Goal: Task Accomplishment & Management: Manage account settings

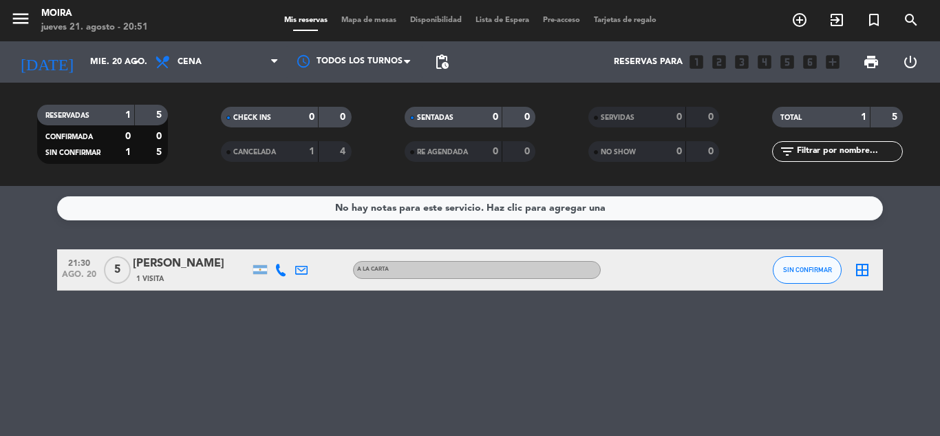
click at [118, 148] on div "1" at bounding box center [117, 153] width 28 height 16
click at [153, 151] on div "5" at bounding box center [151, 153] width 26 height 16
click at [129, 110] on strong "1" at bounding box center [128, 115] width 6 height 10
click at [98, 151] on span "SIN CONFIRMAR" at bounding box center [72, 152] width 55 height 7
click at [134, 150] on div "SIN CONFIRMAR 1 5" at bounding box center [103, 153] width 124 height 16
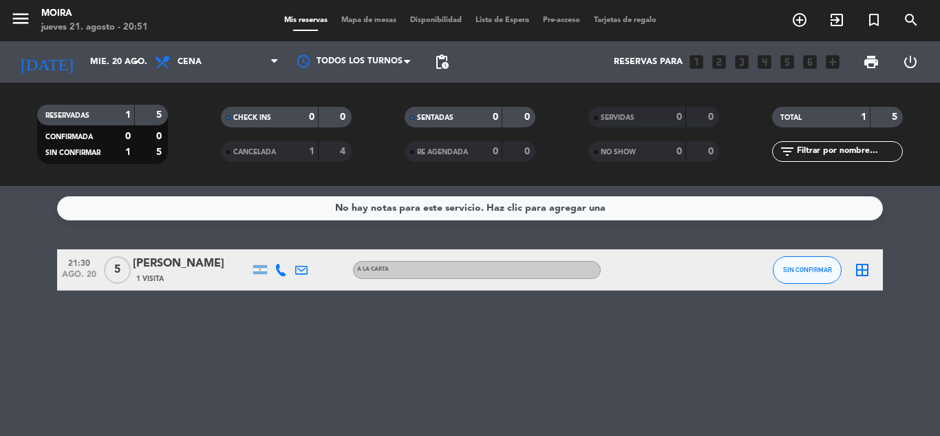
click at [130, 120] on strong "1" at bounding box center [128, 115] width 6 height 10
click at [119, 153] on div "1" at bounding box center [117, 153] width 28 height 16
click at [126, 149] on strong "1" at bounding box center [128, 152] width 6 height 10
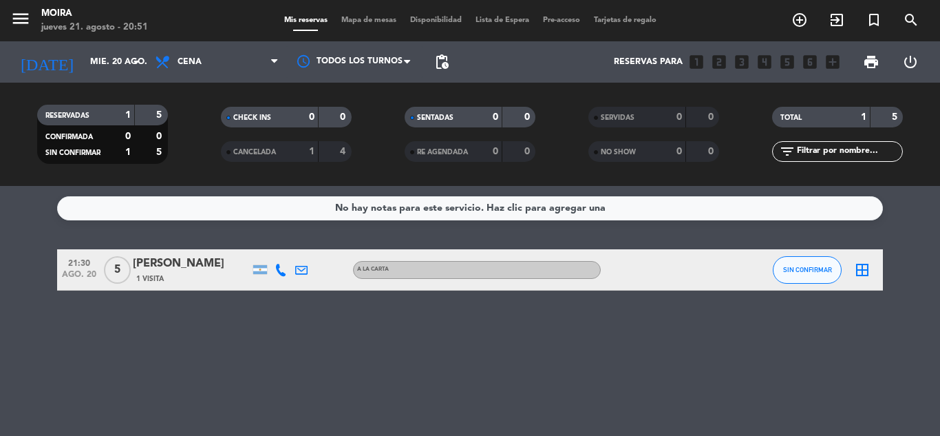
click at [257, 214] on div "No hay notas para este servicio. Haz clic para agregar una" at bounding box center [470, 208] width 826 height 24
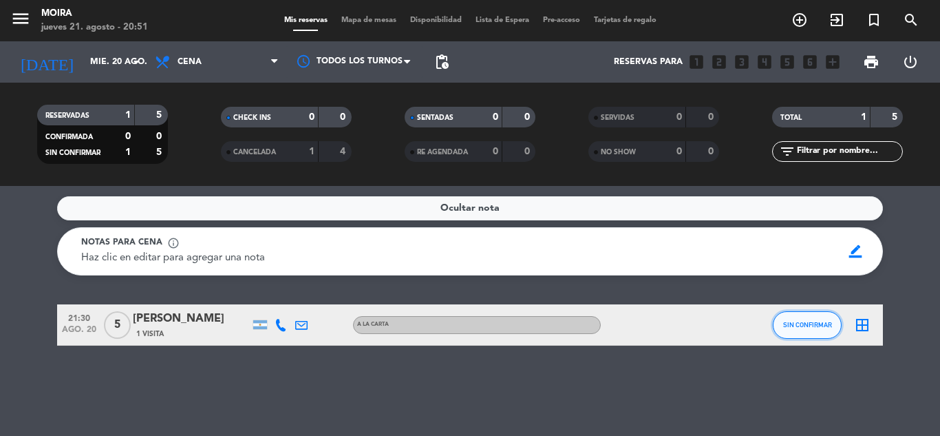
click at [822, 333] on button "SIN CONFIRMAR" at bounding box center [807, 325] width 69 height 28
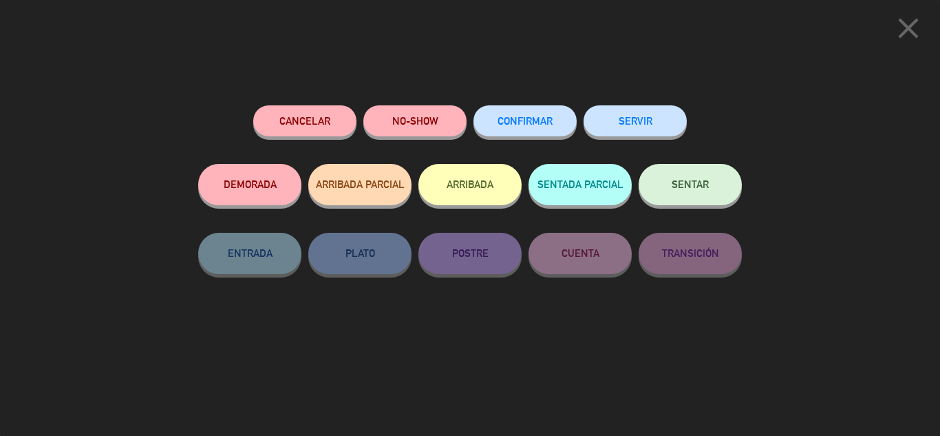
click at [898, 24] on icon "close" at bounding box center [908, 28] width 34 height 34
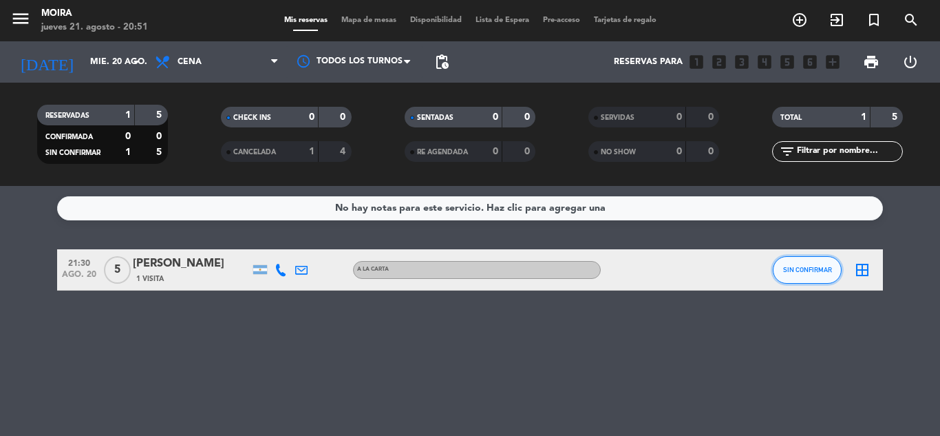
click at [810, 273] on button "SIN CONFIRMAR" at bounding box center [807, 270] width 69 height 28
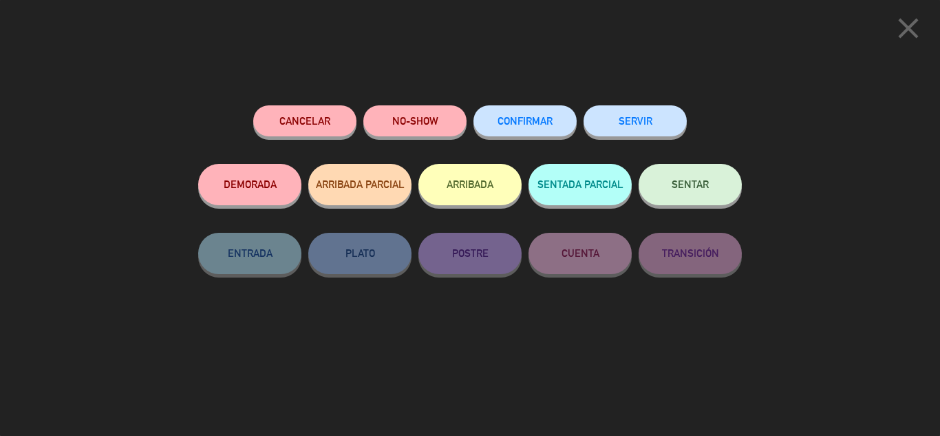
click at [548, 125] on span "CONFIRMAR" at bounding box center [525, 121] width 55 height 12
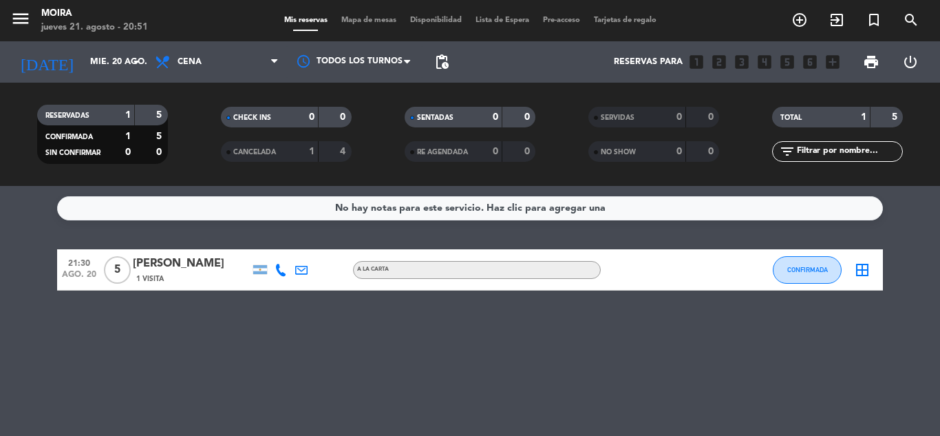
click at [128, 134] on strong "1" at bounding box center [128, 136] width 6 height 10
click at [162, 131] on strong "5" at bounding box center [160, 136] width 8 height 10
click at [158, 131] on strong "5" at bounding box center [160, 136] width 8 height 10
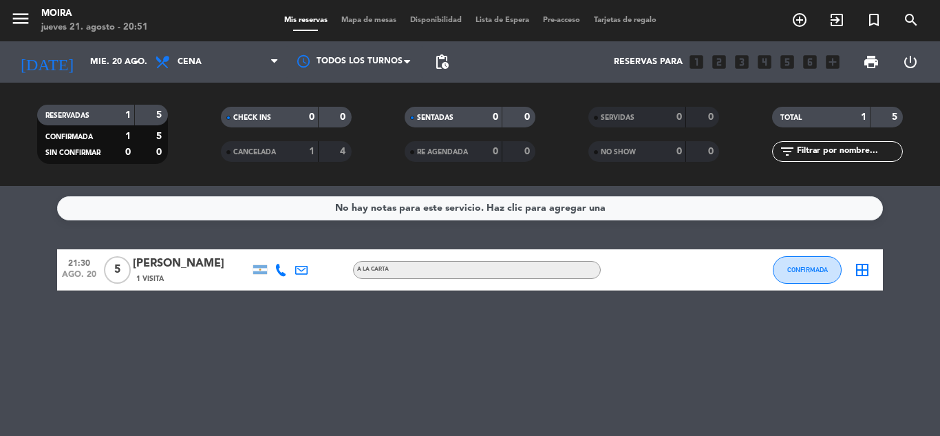
click at [158, 131] on strong "5" at bounding box center [160, 136] width 8 height 10
click at [619, 383] on div "No hay notas para este servicio. Haz clic para agregar una 21:30 [DATE] 5 [PERS…" at bounding box center [470, 311] width 940 height 250
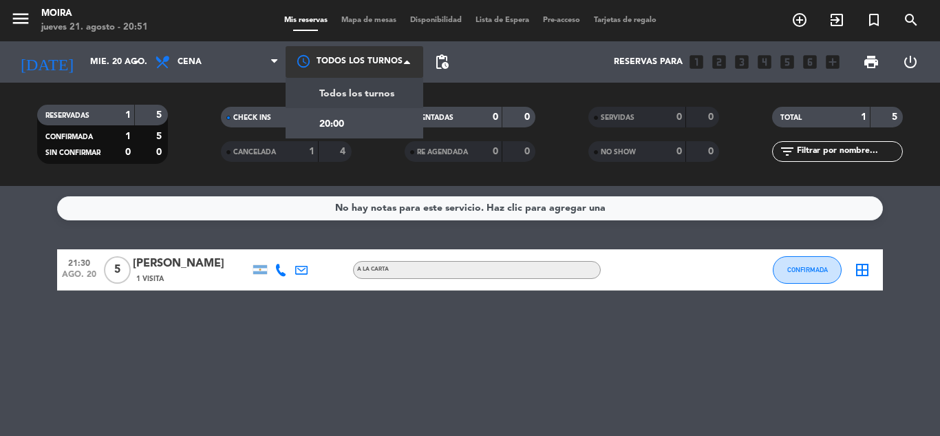
click at [319, 61] on div at bounding box center [355, 61] width 138 height 31
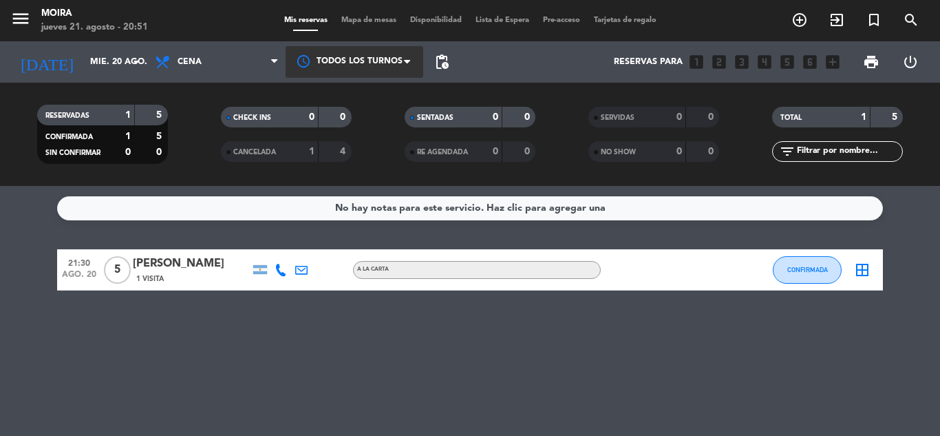
click at [319, 61] on div at bounding box center [355, 61] width 138 height 31
click at [348, 17] on span "Mapa de mesas" at bounding box center [368, 21] width 69 height 8
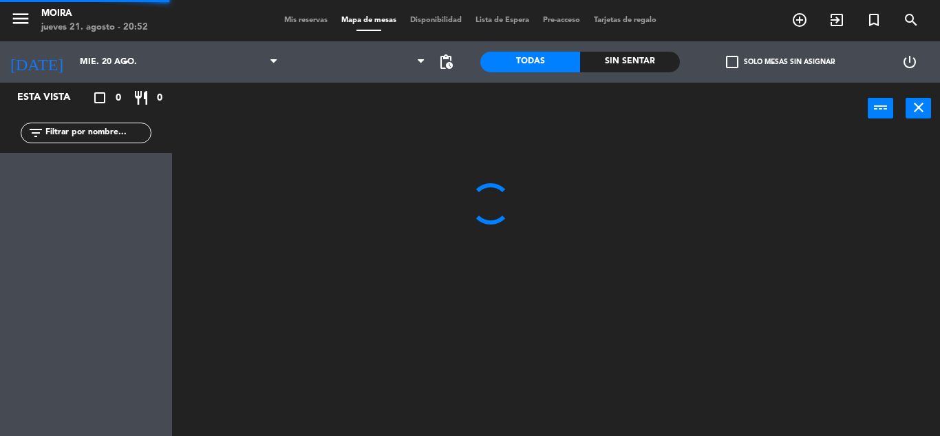
click at [291, 22] on span "Mis reservas" at bounding box center [305, 21] width 57 height 8
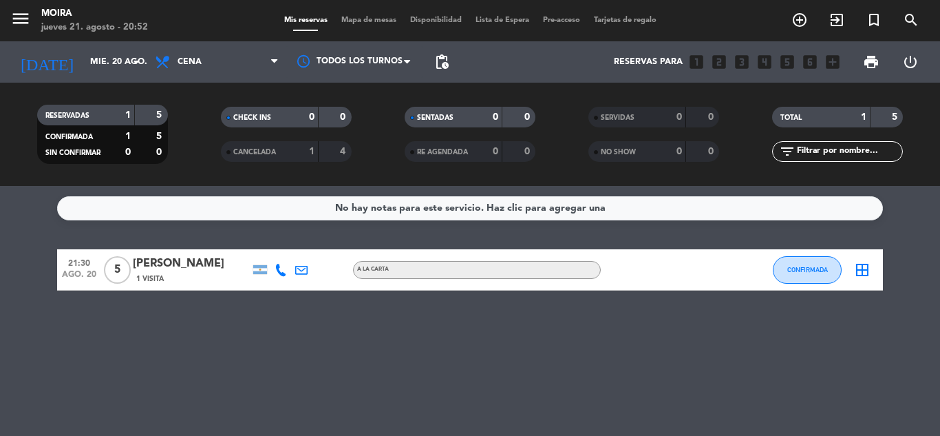
click at [332, 151] on div "4" at bounding box center [335, 152] width 26 height 16
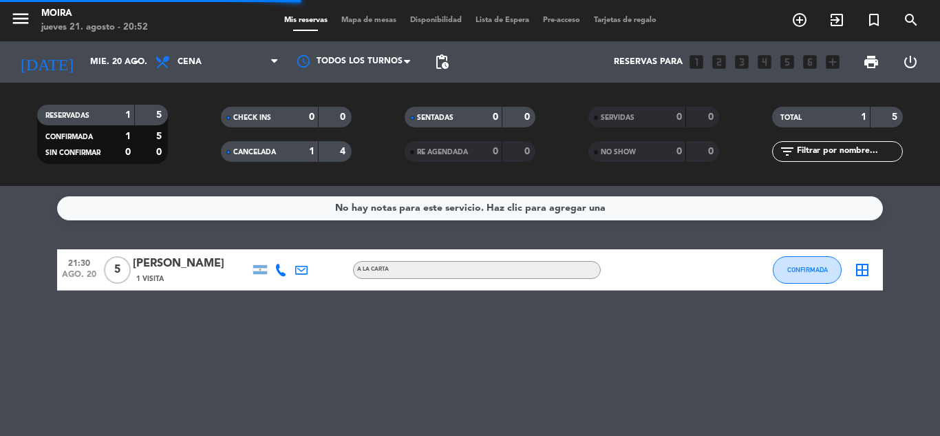
click at [338, 149] on div "4" at bounding box center [335, 152] width 26 height 16
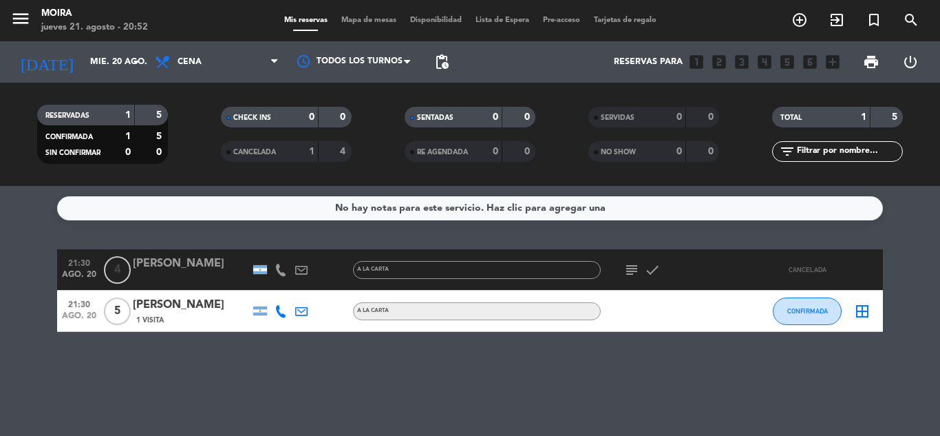
click at [865, 116] on strong "1" at bounding box center [864, 117] width 6 height 10
click at [884, 117] on div "5" at bounding box center [887, 117] width 26 height 16
click at [869, 156] on input "text" at bounding box center [849, 151] width 107 height 15
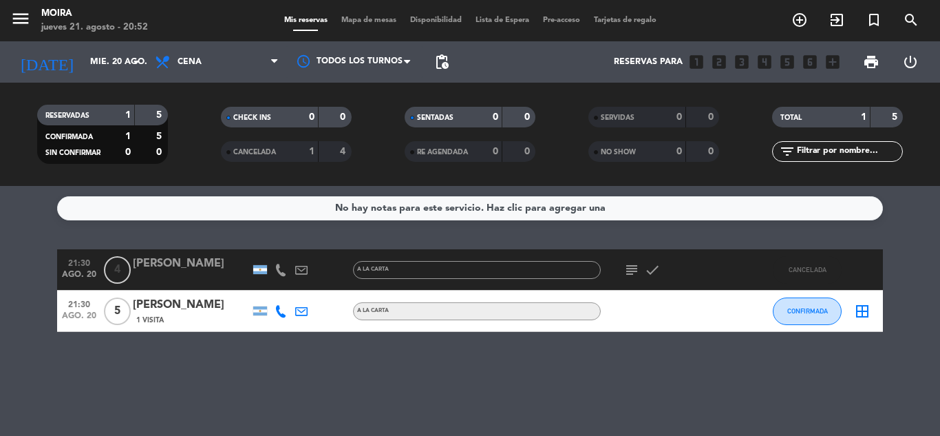
click at [532, 21] on span "Lista de Espera" at bounding box center [502, 21] width 67 height 8
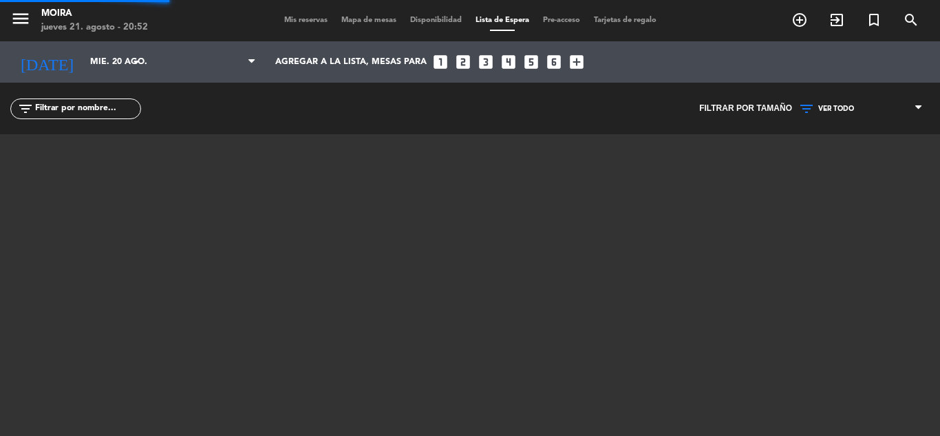
click at [484, 17] on span "Lista de Espera" at bounding box center [502, 21] width 67 height 8
click at [916, 110] on icon at bounding box center [918, 108] width 6 height 11
click at [868, 129] on div "VER TODO 1 2 3 4 5 6 7 8+ VER TODO VER TODO 1 2 3 4 5 6 7 8+" at bounding box center [861, 109] width 138 height 52
click at [213, 59] on span "Cena" at bounding box center [212, 63] width 65 height 26
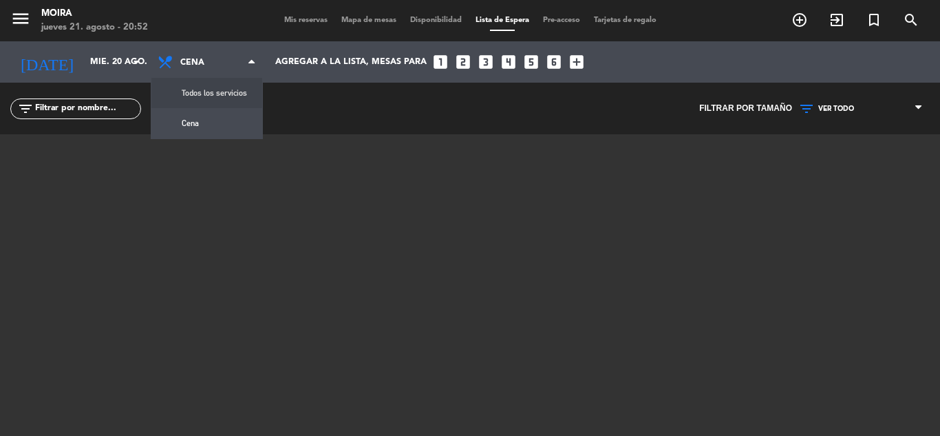
click at [101, 111] on input "text" at bounding box center [87, 108] width 107 height 15
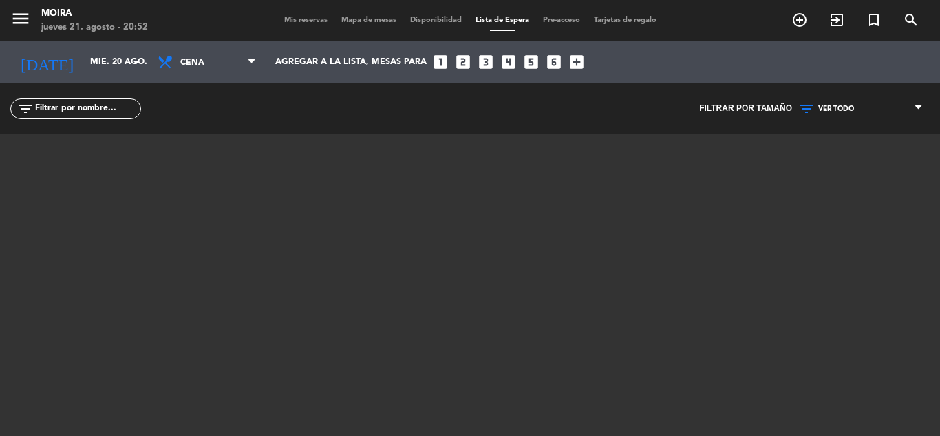
click at [109, 107] on input "text" at bounding box center [87, 108] width 107 height 15
click at [253, 57] on icon at bounding box center [251, 61] width 6 height 11
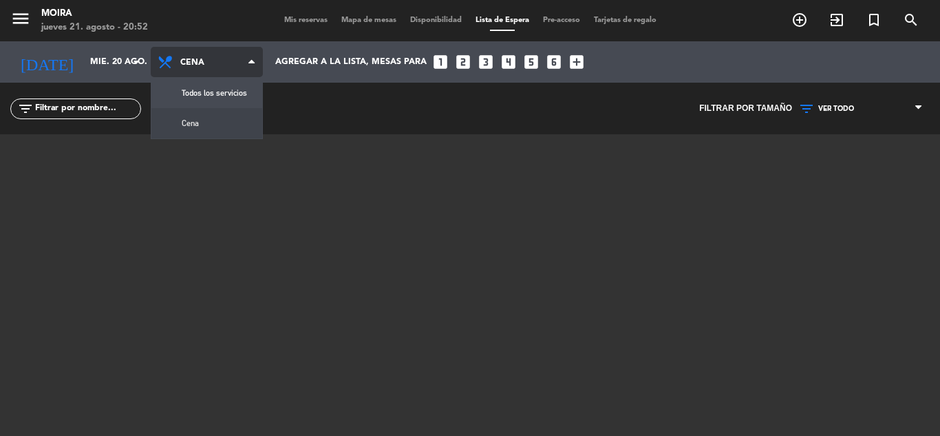
click at [253, 57] on icon at bounding box center [251, 61] width 6 height 11
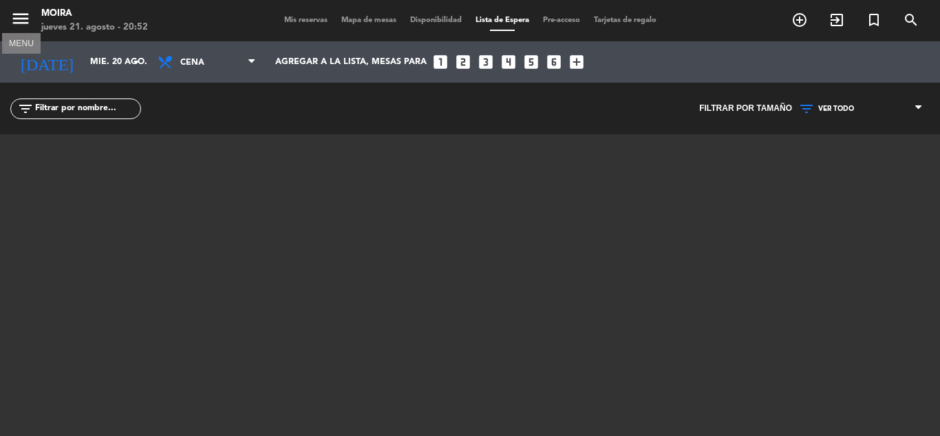
click at [24, 23] on icon "menu" at bounding box center [20, 18] width 21 height 21
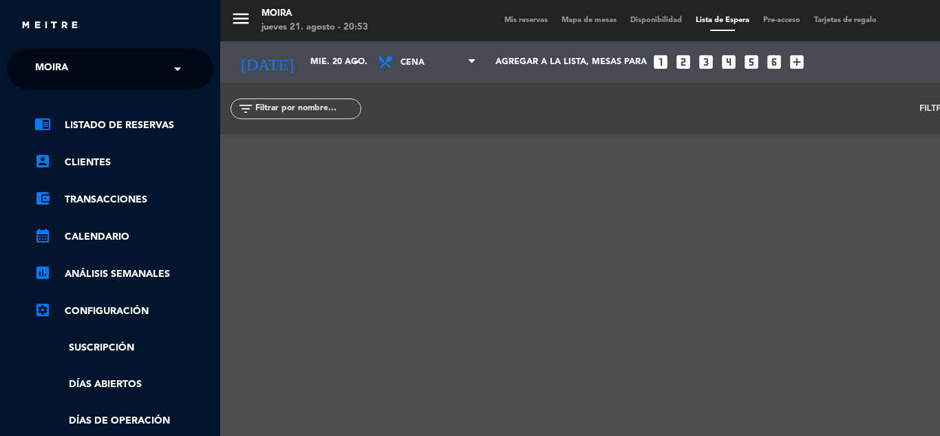
click at [40, 25] on img at bounding box center [50, 26] width 58 height 10
